Goal: Complete application form

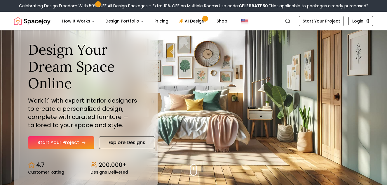
click at [66, 140] on link "Start Your Project" at bounding box center [61, 142] width 66 height 13
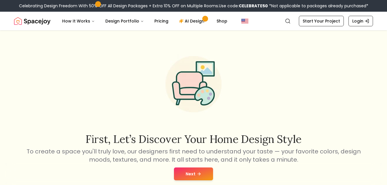
click at [192, 174] on button "Next" at bounding box center [193, 173] width 39 height 13
